Goal: Information Seeking & Learning: Learn about a topic

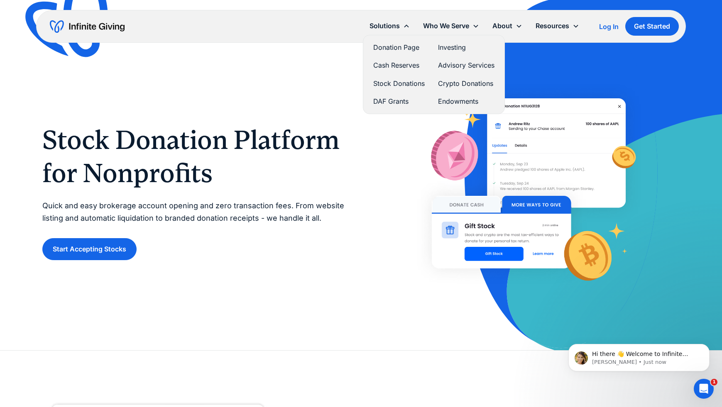
click at [383, 47] on link "Donation Page" at bounding box center [398, 47] width 51 height 11
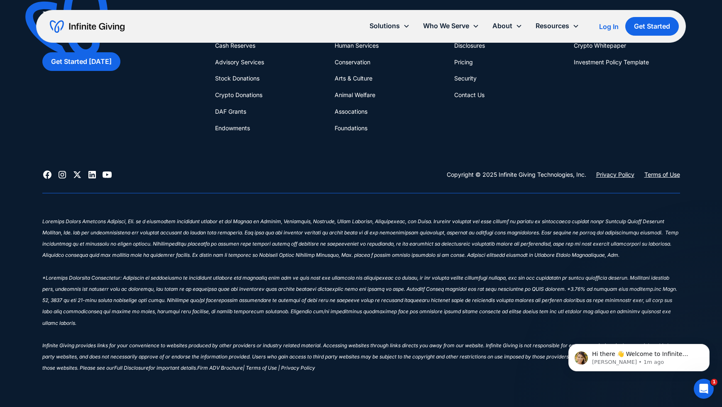
scroll to position [1917, 0]
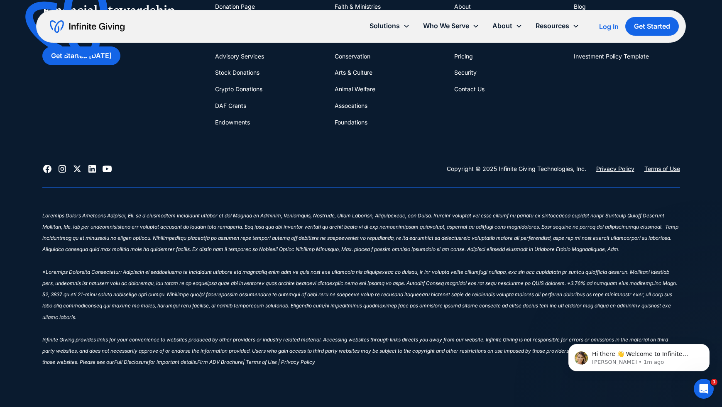
click at [93, 166] on icon at bounding box center [91, 168] width 7 height 7
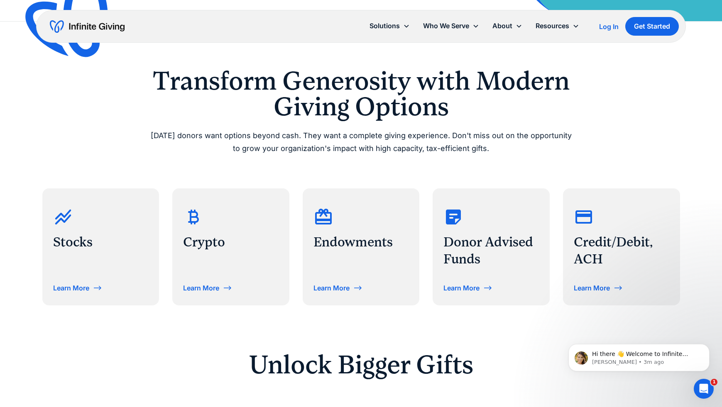
scroll to position [291, 0]
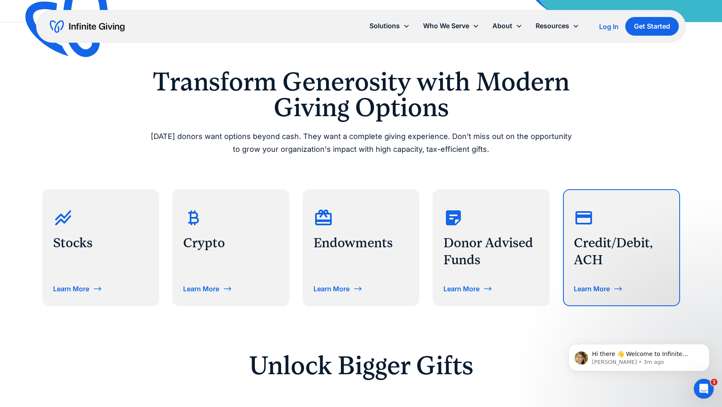
click at [598, 245] on h3 "Credit/Debit, ACH" at bounding box center [621, 252] width 95 height 34
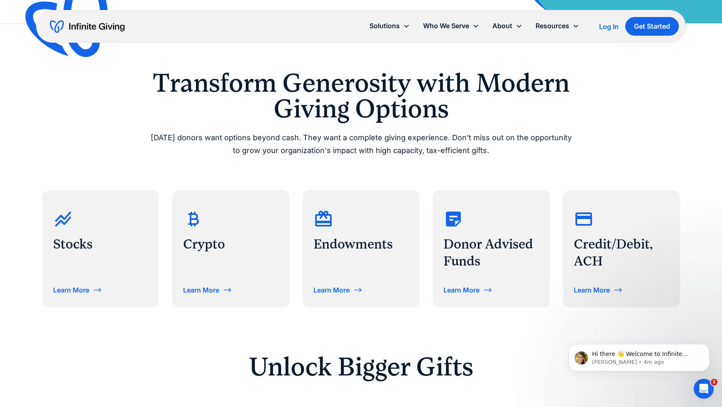
scroll to position [290, 0]
click at [594, 290] on div "Learn More" at bounding box center [592, 290] width 36 height 7
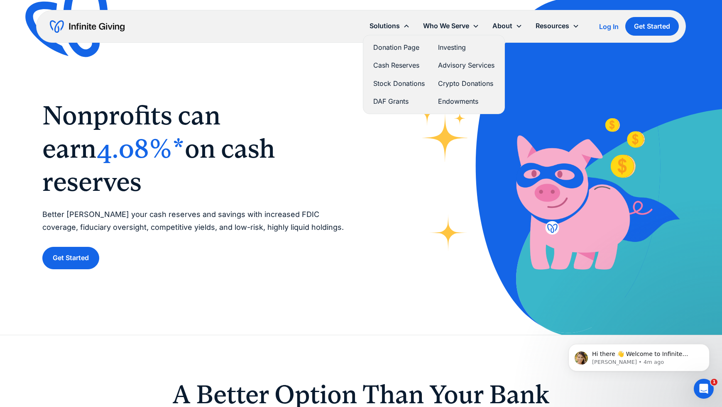
click at [405, 48] on link "Donation Page" at bounding box center [398, 47] width 51 height 11
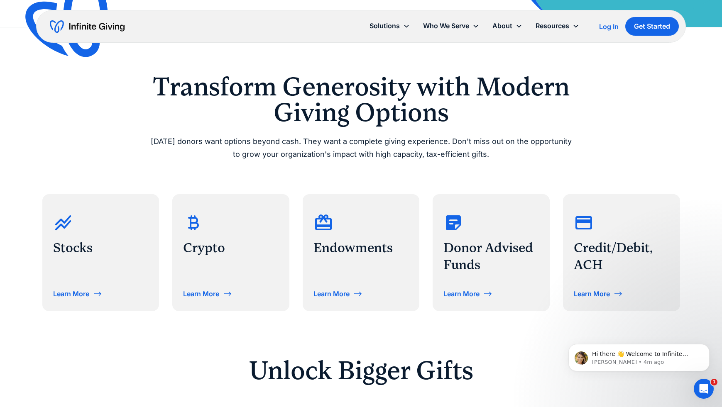
scroll to position [289, 0]
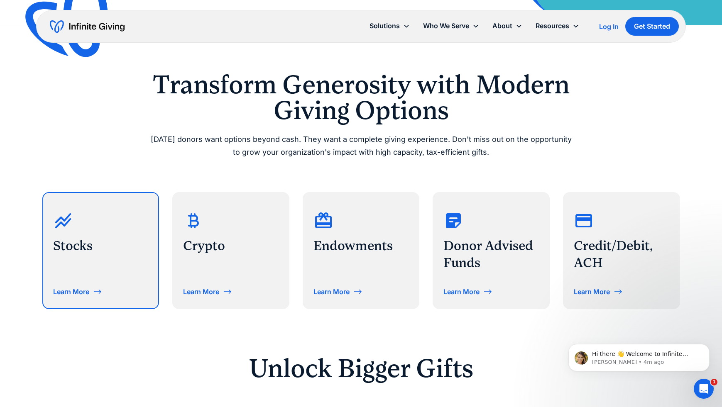
click at [80, 234] on div "Stocks" at bounding box center [100, 230] width 95 height 55
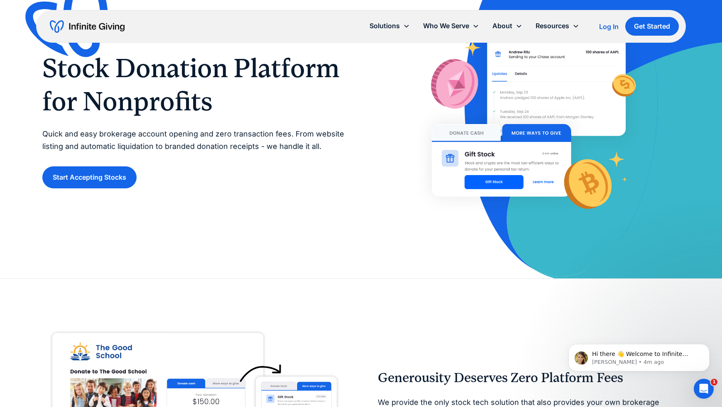
scroll to position [74, 0]
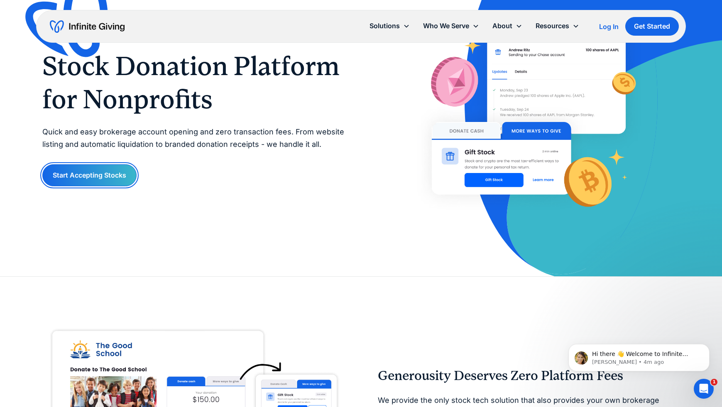
click at [81, 177] on link "Start Accepting Stocks" at bounding box center [89, 175] width 94 height 22
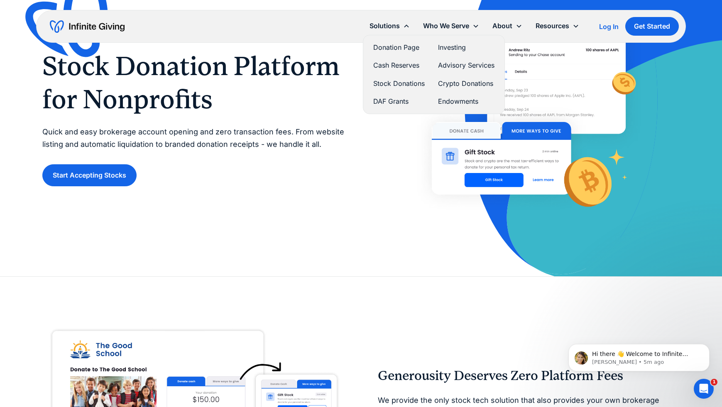
click at [392, 47] on link "Donation Page" at bounding box center [398, 47] width 51 height 11
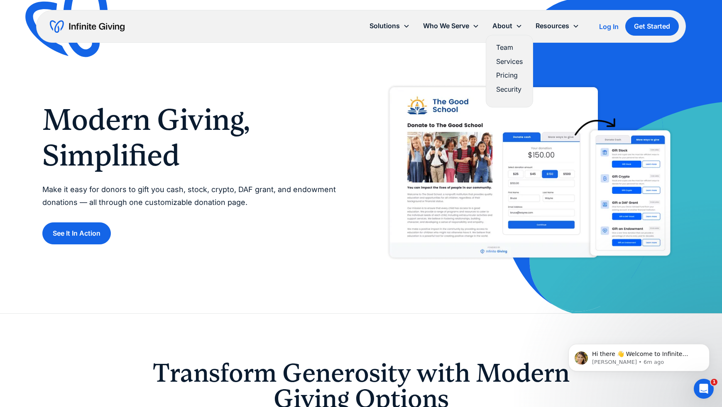
click at [509, 48] on link "Team" at bounding box center [509, 47] width 27 height 11
